Goal: Navigation & Orientation: Find specific page/section

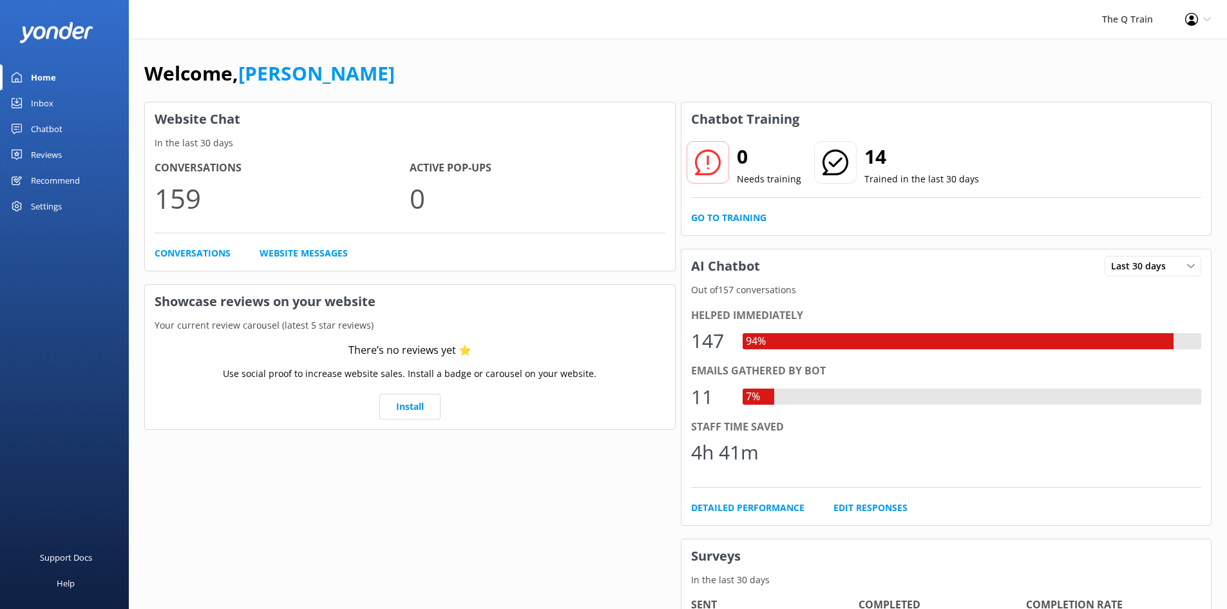
click at [46, 106] on div "Inbox" at bounding box center [42, 103] width 23 height 26
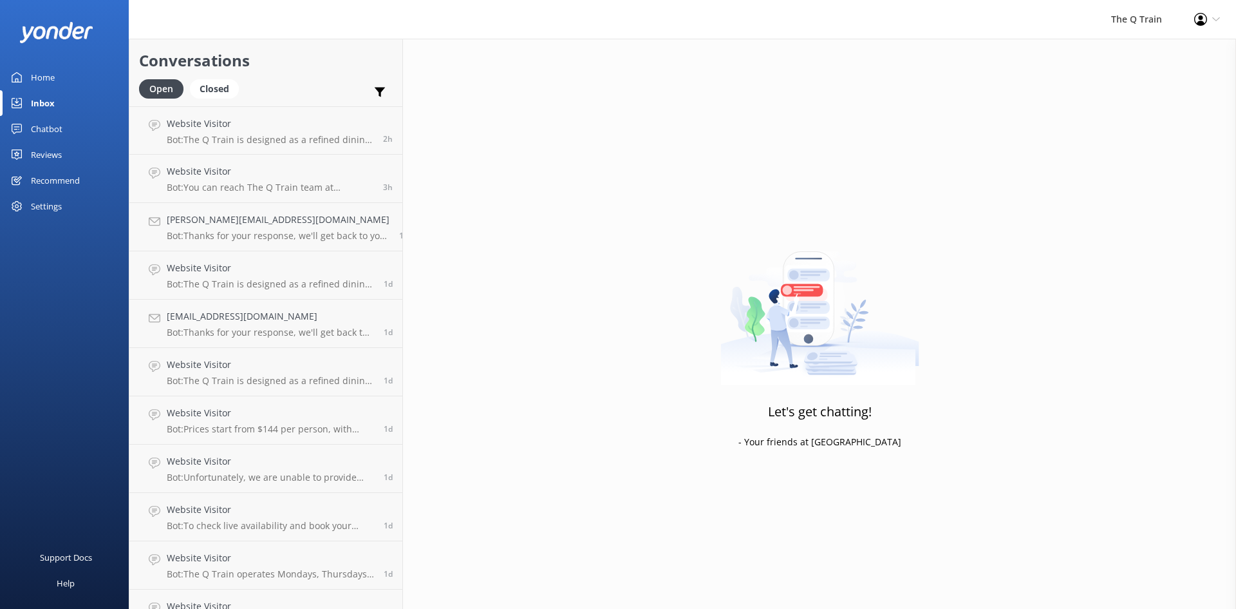
click at [42, 76] on div "Home" at bounding box center [43, 77] width 24 height 26
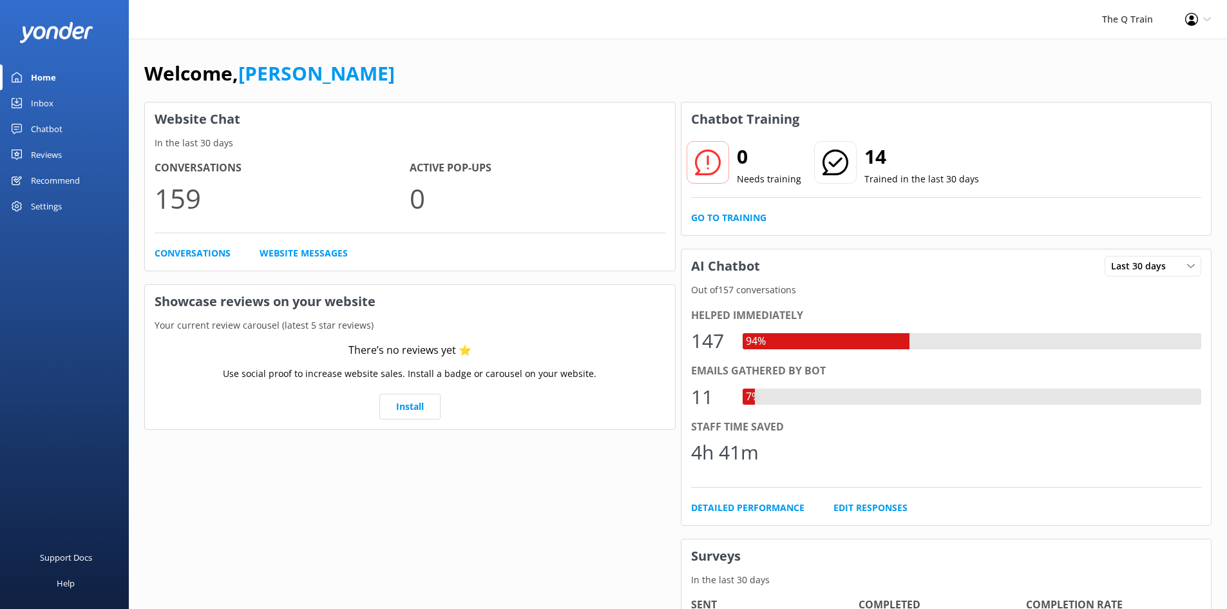
click at [607, 36] on div "The Q Train Profile Settings Logout" at bounding box center [613, 19] width 1227 height 39
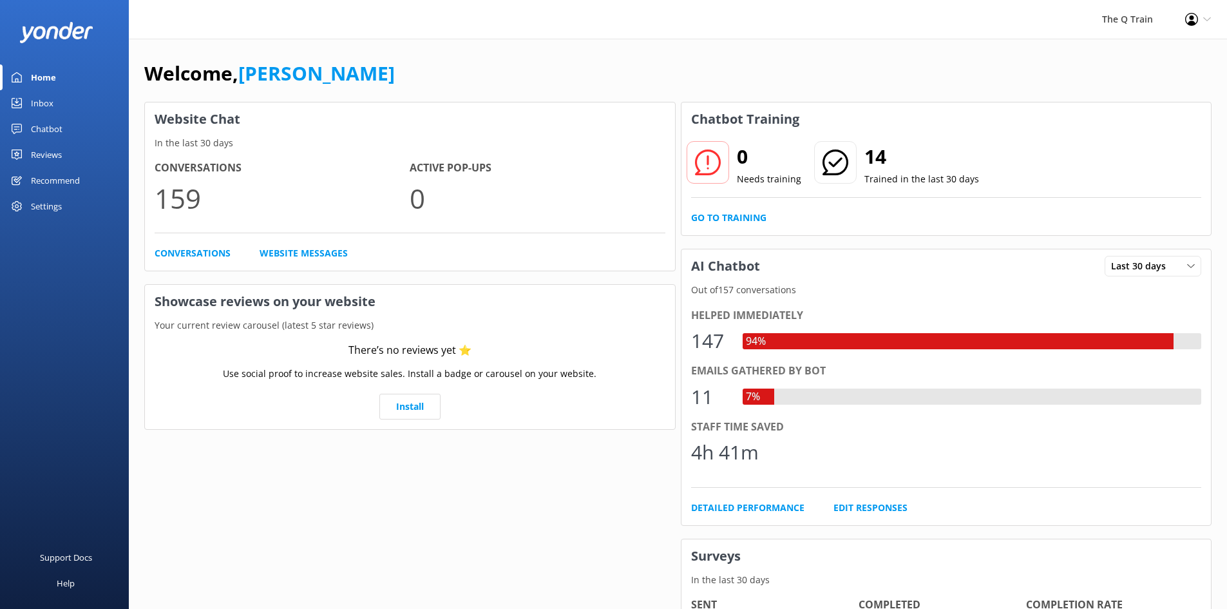
click at [905, 77] on div "Welcome, [PERSON_NAME]" at bounding box center [677, 80] width 1067 height 44
